Goal: Task Accomplishment & Management: Complete application form

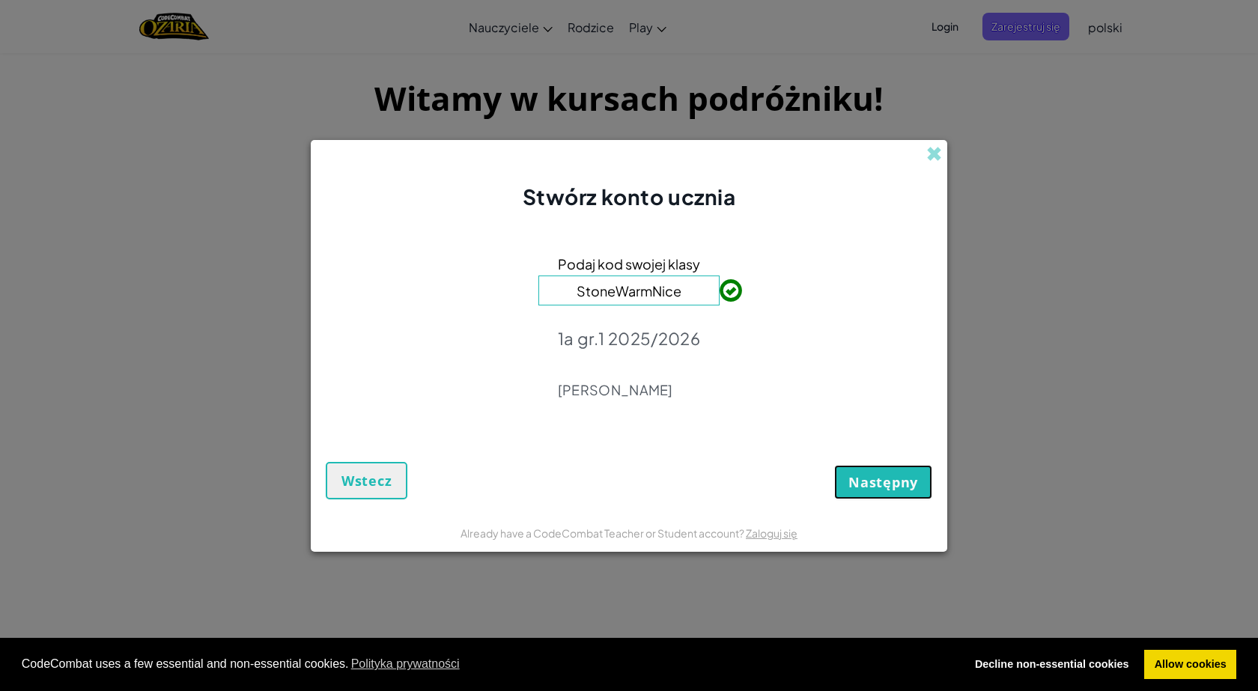
click at [863, 484] on span "Następny" at bounding box center [883, 482] width 70 height 18
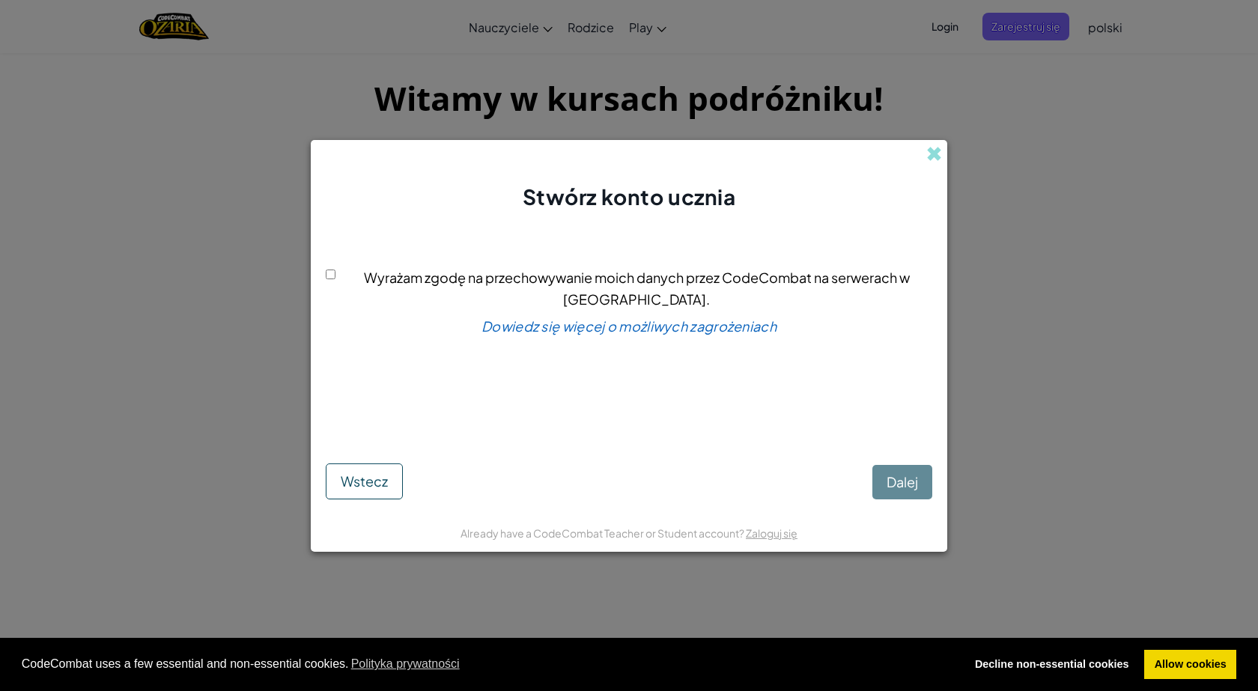
click at [335, 279] on input "Wyrażam zgodę na przechowywanie moich danych przez CodeCombat na serwerach w [G…" at bounding box center [331, 275] width 10 height 10
checkbox input "true"
click at [899, 479] on span "Dalej" at bounding box center [902, 481] width 31 height 17
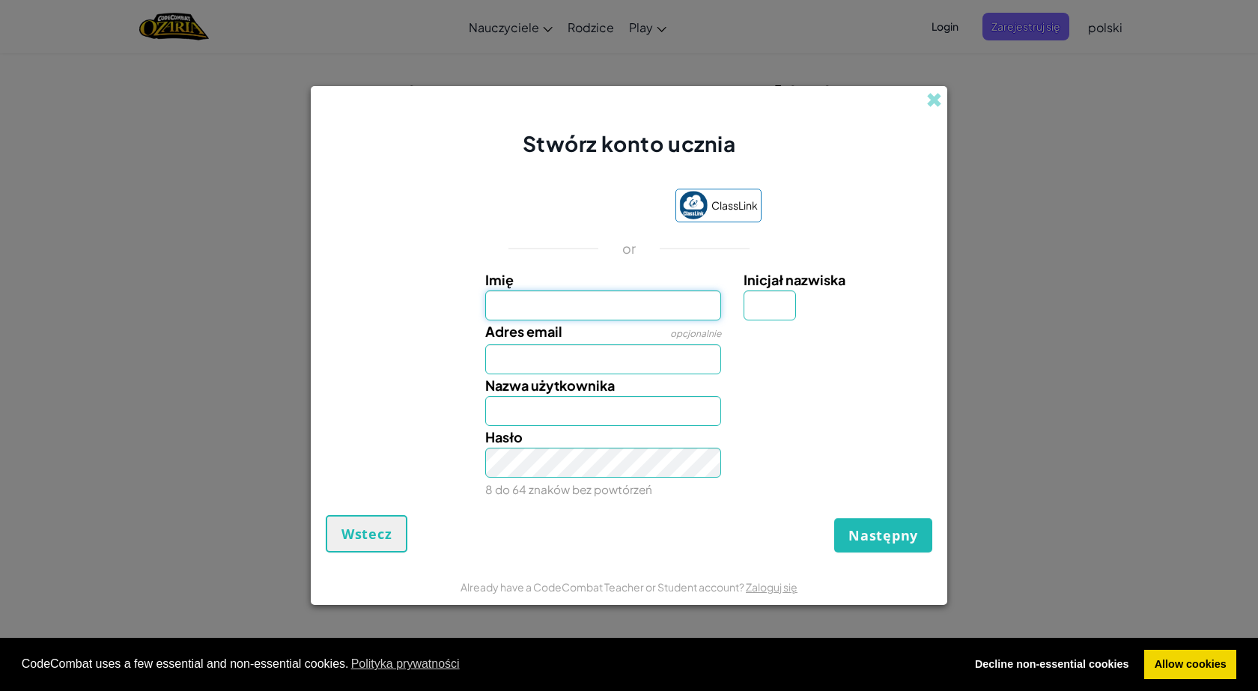
click at [637, 300] on input "Imię" at bounding box center [603, 306] width 237 height 30
type input "K"
type input "kajaaa"
type input "Kajaaa"
click at [777, 303] on input "Inicjał nazwiska" at bounding box center [770, 306] width 52 height 30
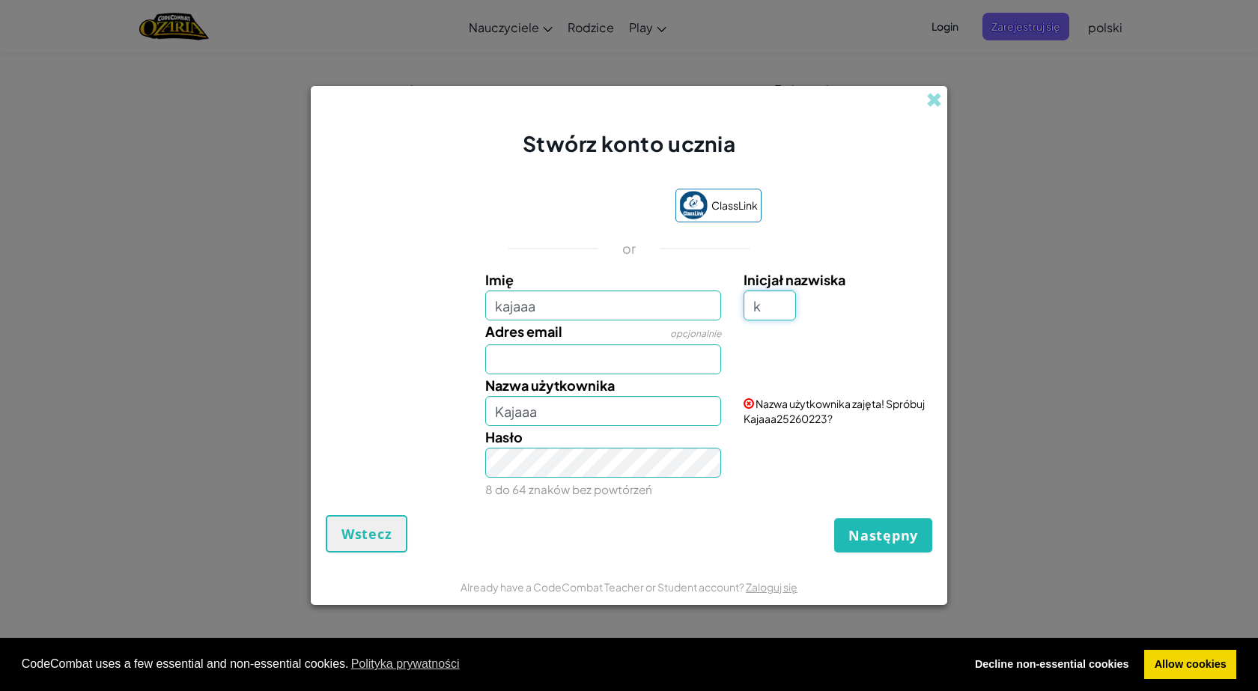
type input "k"
click at [633, 371] on input "Adres email" at bounding box center [603, 359] width 237 height 30
click at [508, 425] on input "KajaaaK" at bounding box center [603, 411] width 237 height 30
click at [576, 417] on input "KajaaaK" at bounding box center [603, 411] width 237 height 30
type input "K"
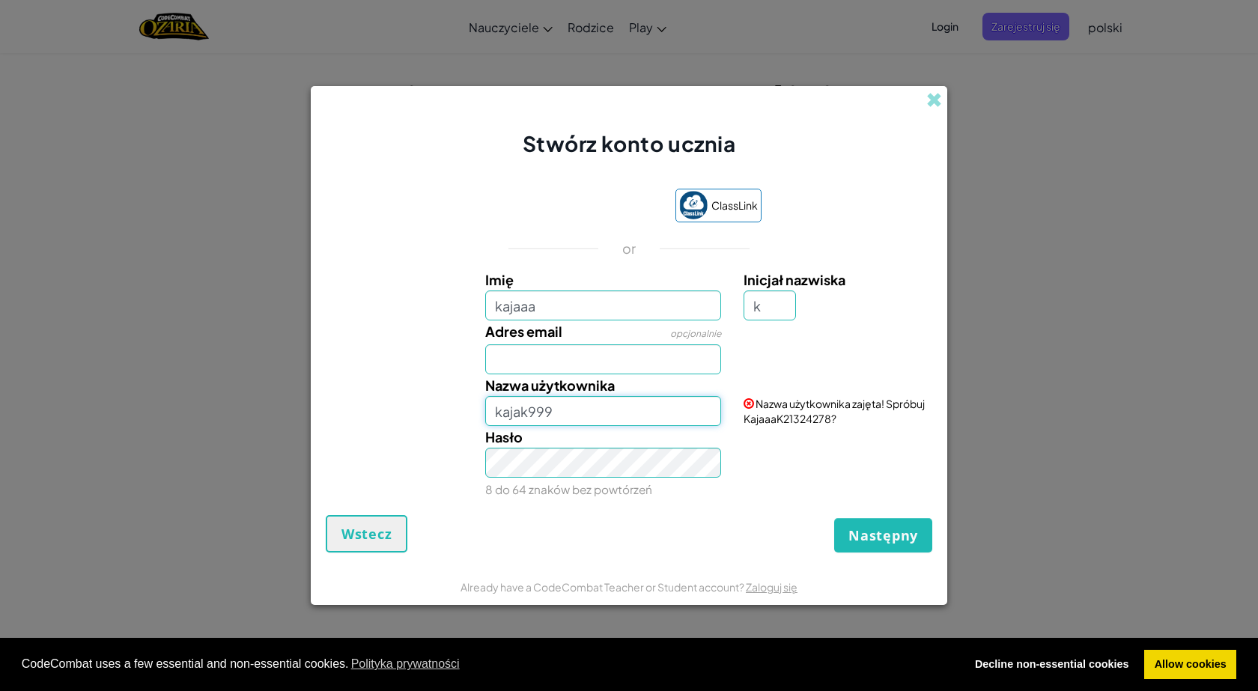
type input "kajak999"
click at [876, 538] on span "Następny" at bounding box center [883, 535] width 70 height 18
click at [768, 591] on link "Zaloguj się" at bounding box center [772, 586] width 52 height 13
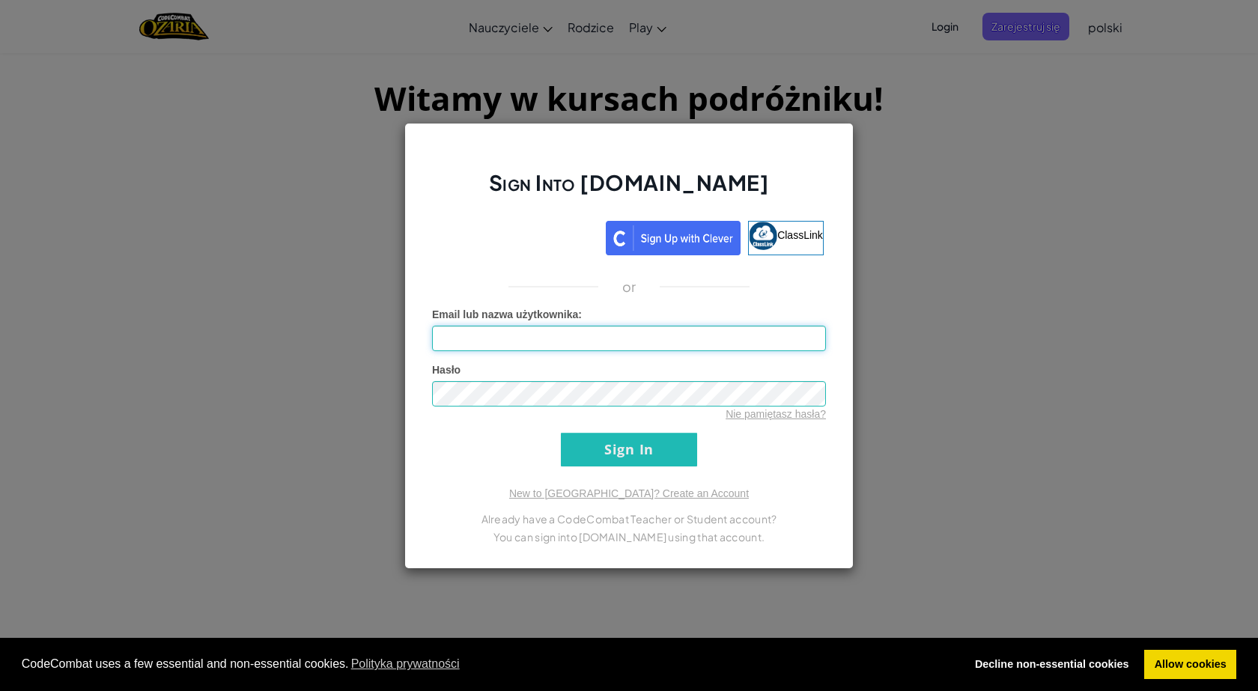
click at [634, 327] on input "Email lub nazwa użytkownika :" at bounding box center [629, 338] width 394 height 25
click at [630, 416] on div "Nie pamiętasz hasła?" at bounding box center [629, 414] width 394 height 15
click at [622, 461] on input "Sign In" at bounding box center [629, 450] width 136 height 34
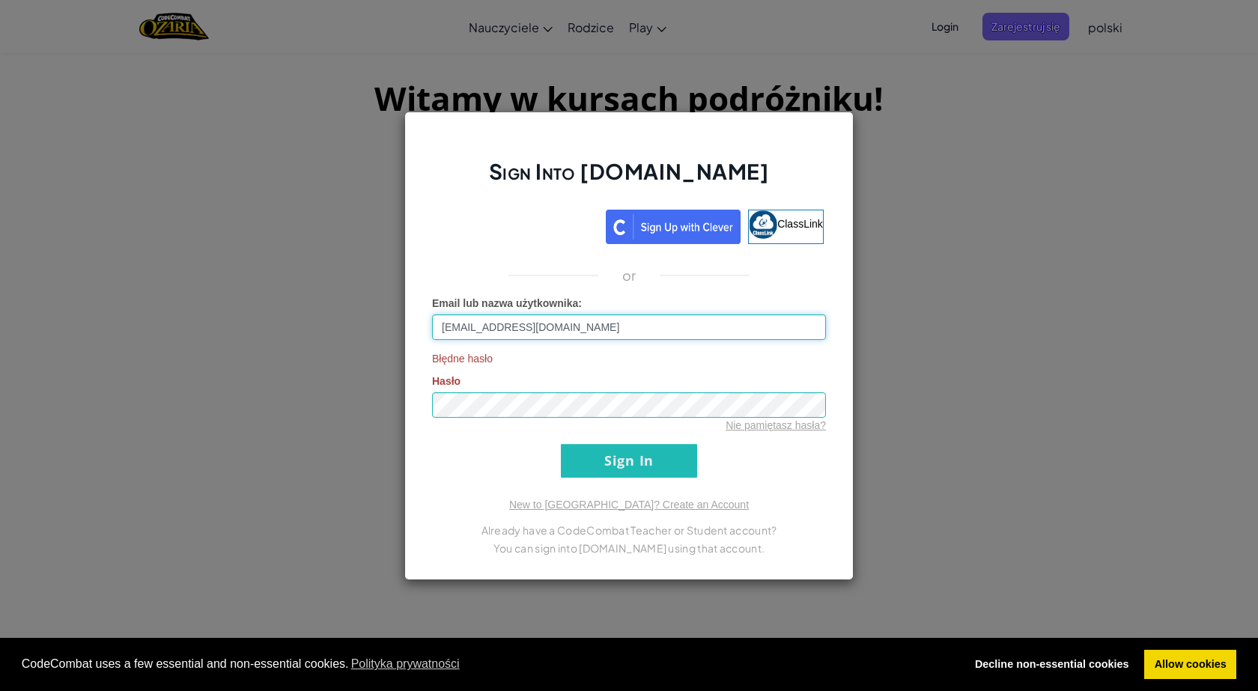
click at [613, 329] on input "[EMAIL_ADDRESS][DOMAIN_NAME]" at bounding box center [629, 327] width 394 height 25
type input "[EMAIL_ADDRESS][DOMAIN_NAME]"
click at [610, 458] on input "Sign In" at bounding box center [629, 461] width 136 height 34
click at [590, 467] on input "Sign In" at bounding box center [629, 461] width 136 height 34
click at [644, 460] on input "Sign In" at bounding box center [629, 461] width 136 height 34
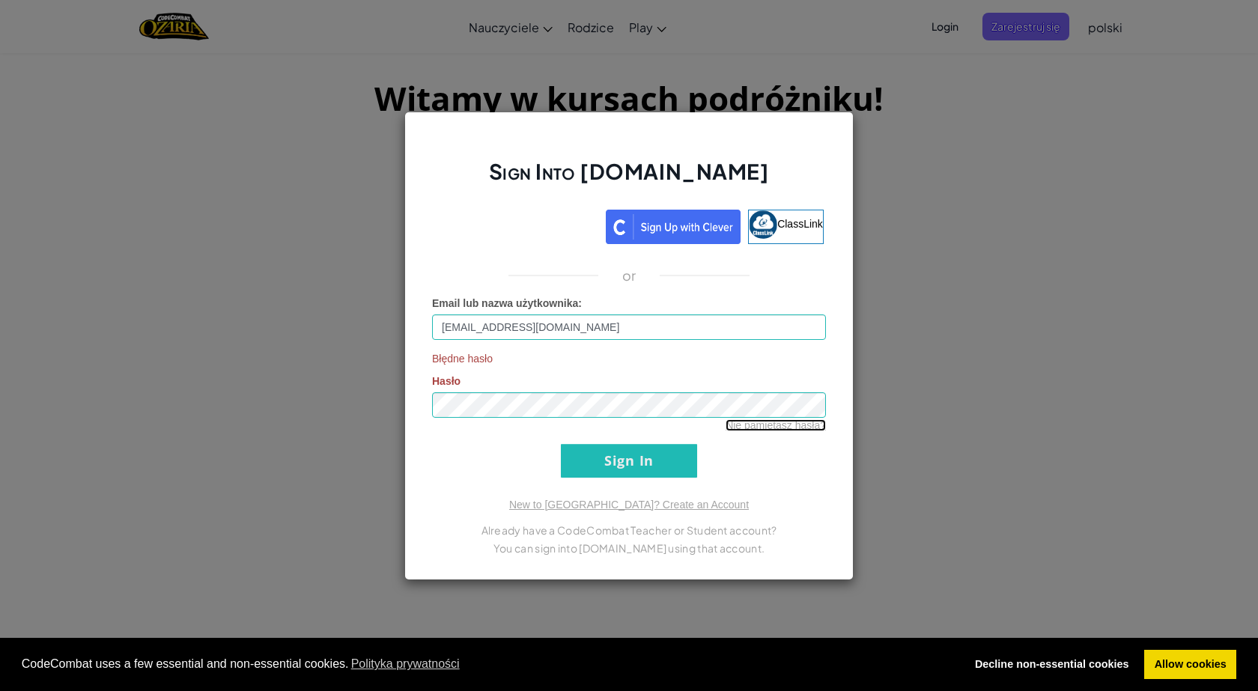
click at [771, 420] on link "Nie pamiętasz hasła?" at bounding box center [776, 425] width 100 height 12
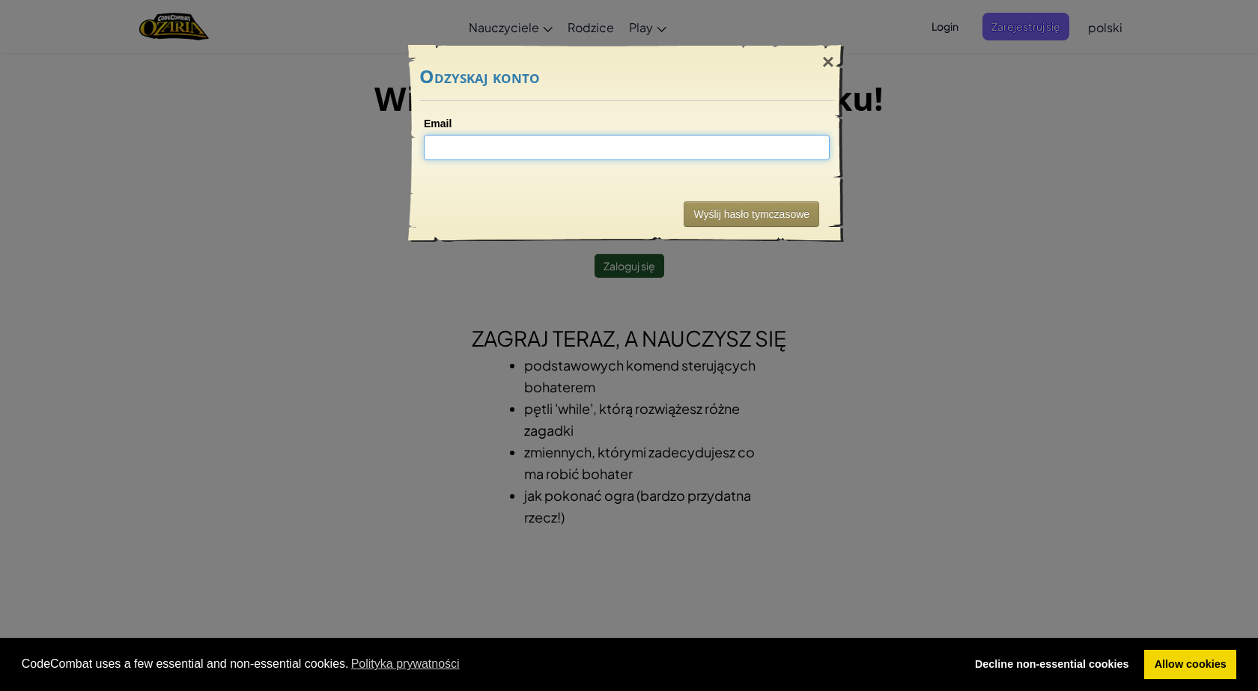
click at [662, 149] on input "Email" at bounding box center [627, 147] width 406 height 25
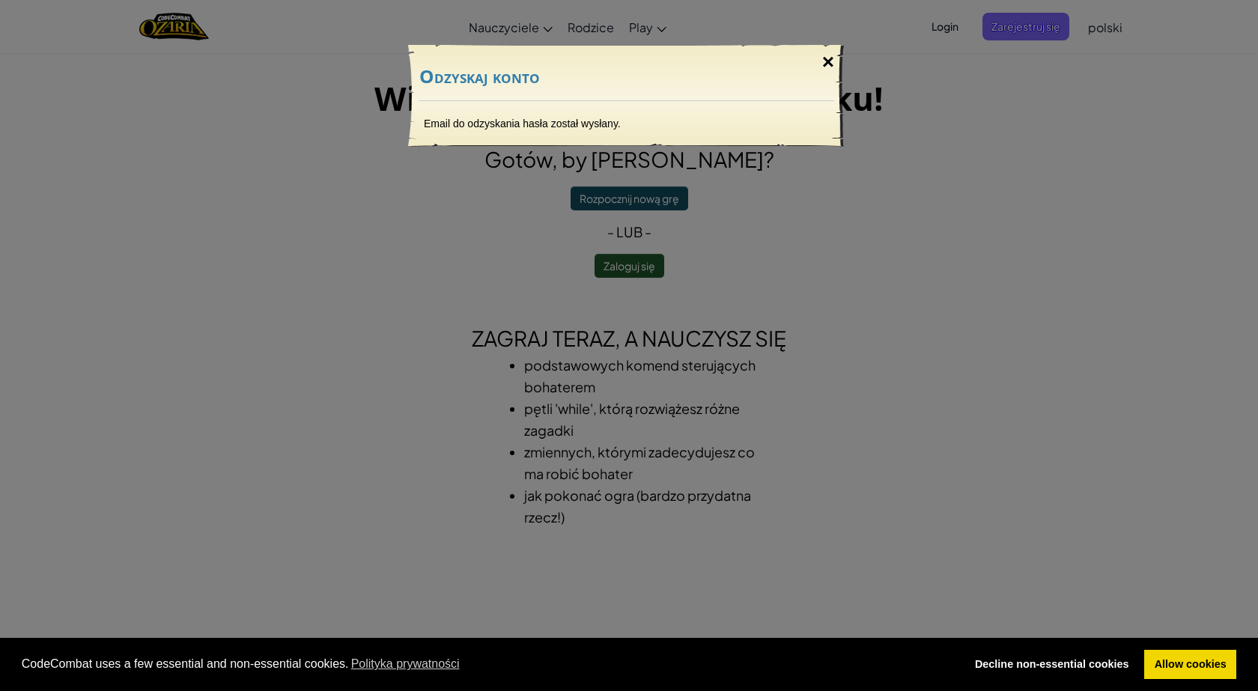
click at [836, 67] on div "×" at bounding box center [828, 61] width 34 height 43
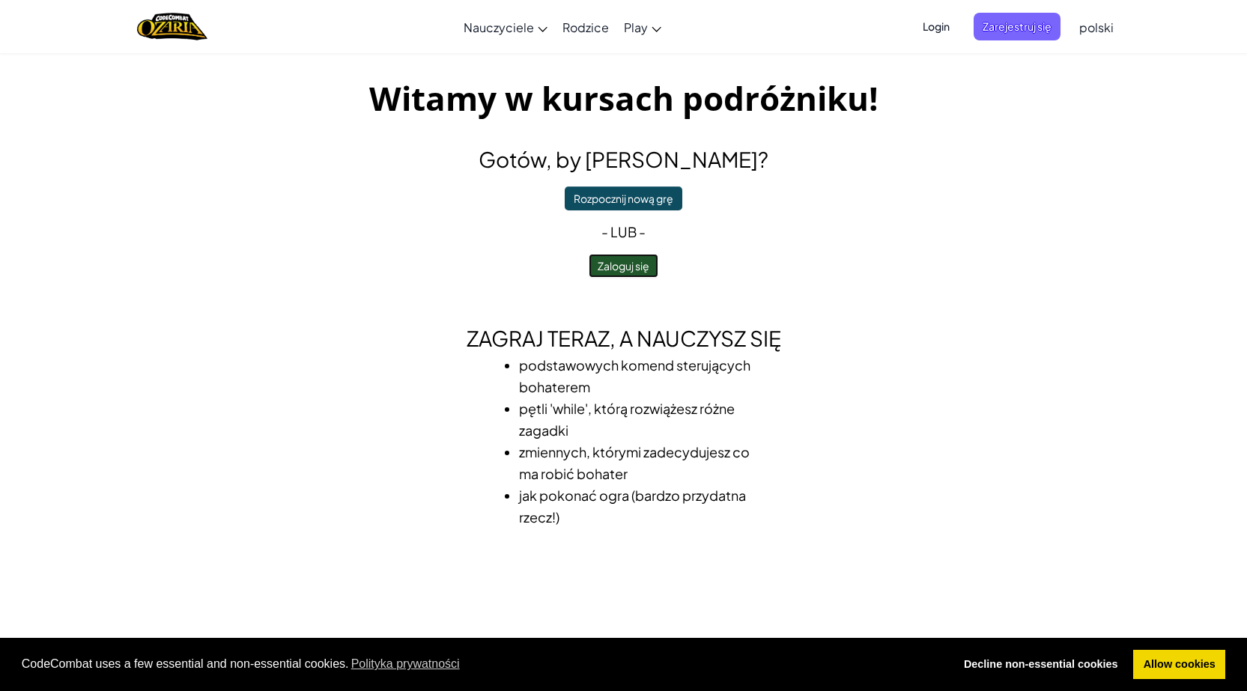
click at [624, 265] on button "Zaloguj się" at bounding box center [624, 266] width 70 height 24
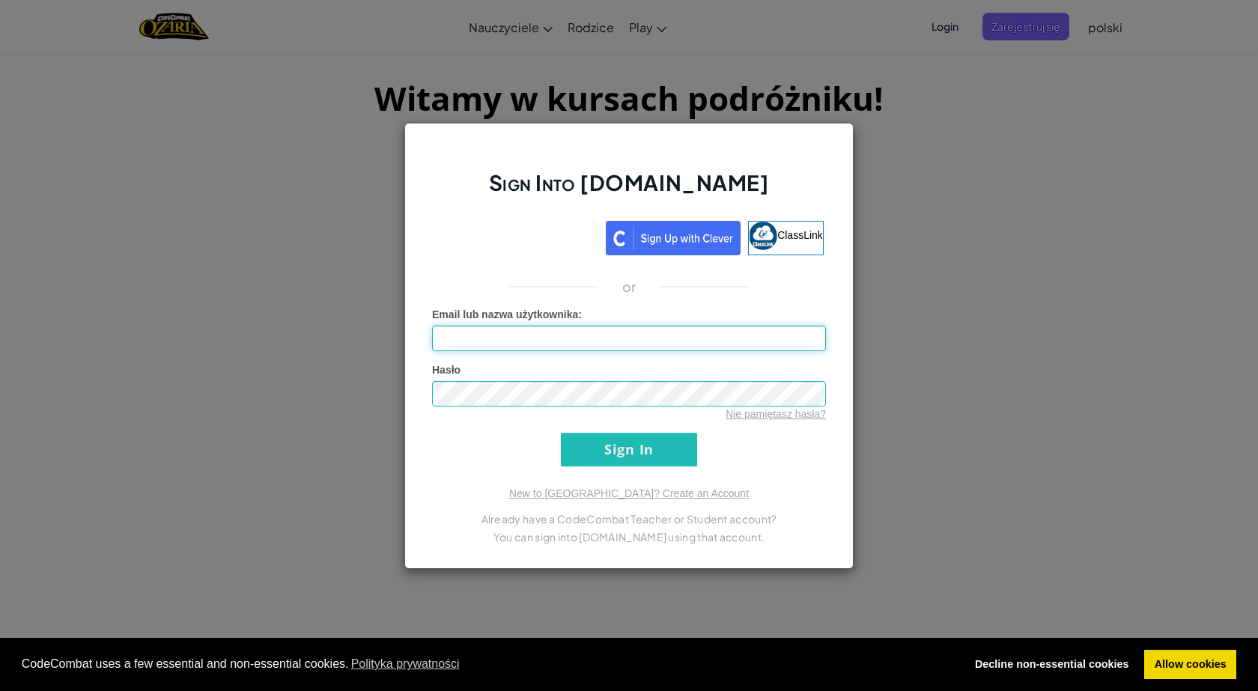
click at [578, 333] on input "Email lub nazwa użytkownika :" at bounding box center [629, 338] width 394 height 25
type input "[EMAIL_ADDRESS][DOMAIN_NAME]"
click at [654, 449] on input "Sign In" at bounding box center [629, 450] width 136 height 34
